Goal: Transaction & Acquisition: Purchase product/service

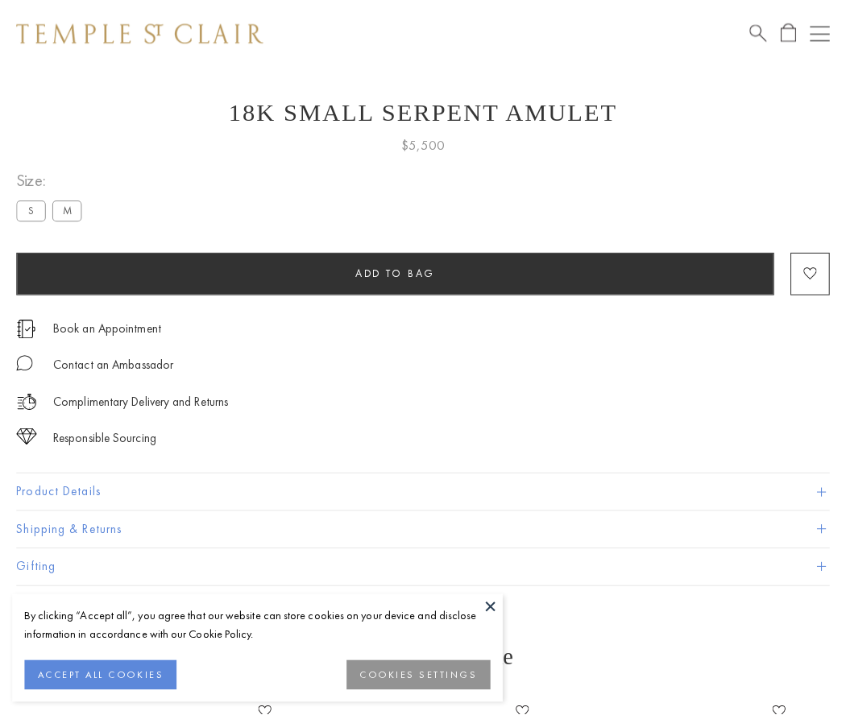
scroll to position [64, 0]
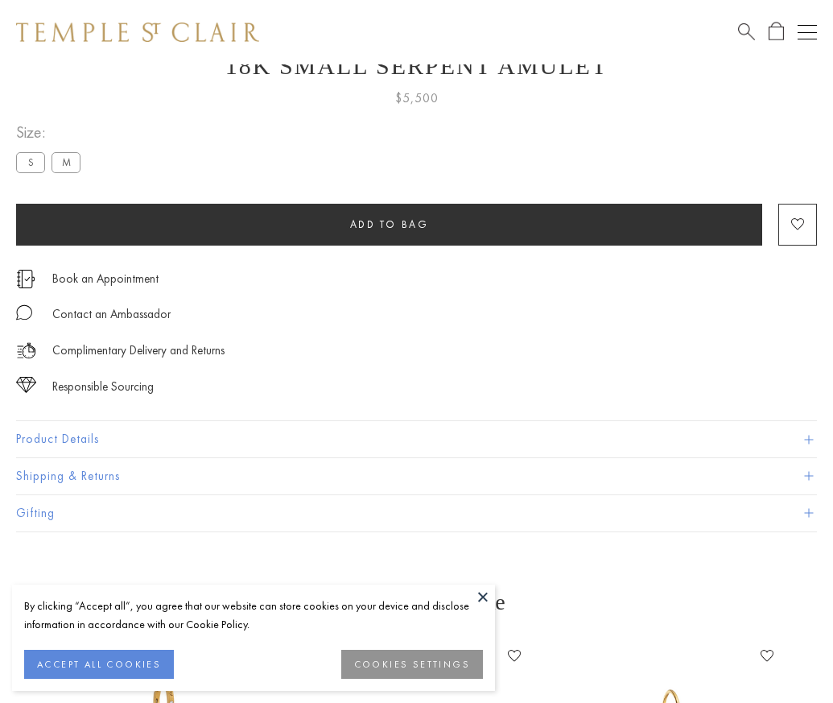
click at [389, 224] on span "Add to bag" at bounding box center [389, 224] width 79 height 14
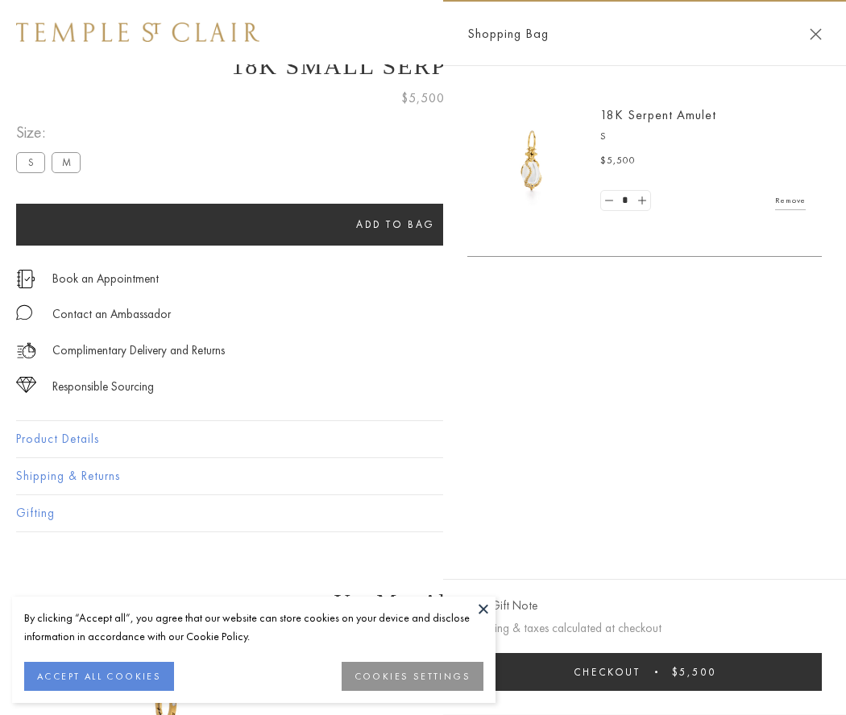
click at [645, 672] on button "Checkout $5,500" at bounding box center [644, 672] width 354 height 38
